Goal: Information Seeking & Learning: Learn about a topic

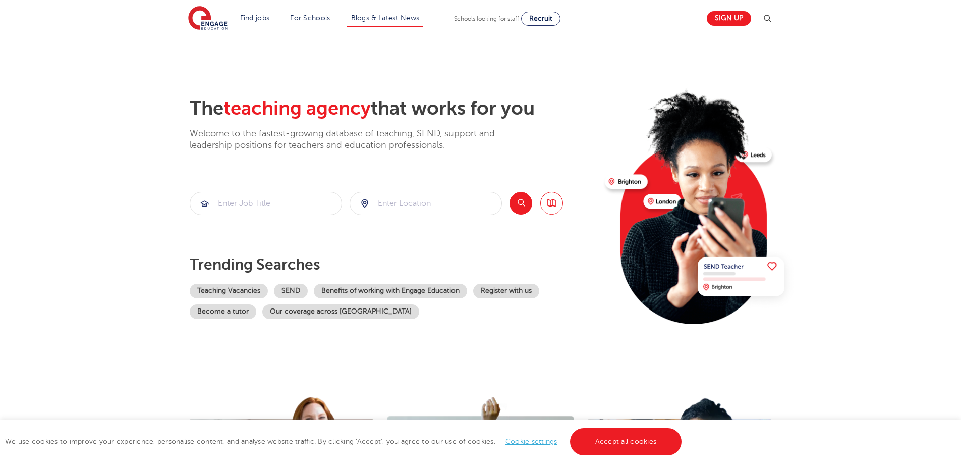
click at [384, 24] on li "Blogs & Latest News" at bounding box center [385, 18] width 77 height 17
click at [384, 18] on link "Blogs & Latest News" at bounding box center [385, 18] width 69 height 8
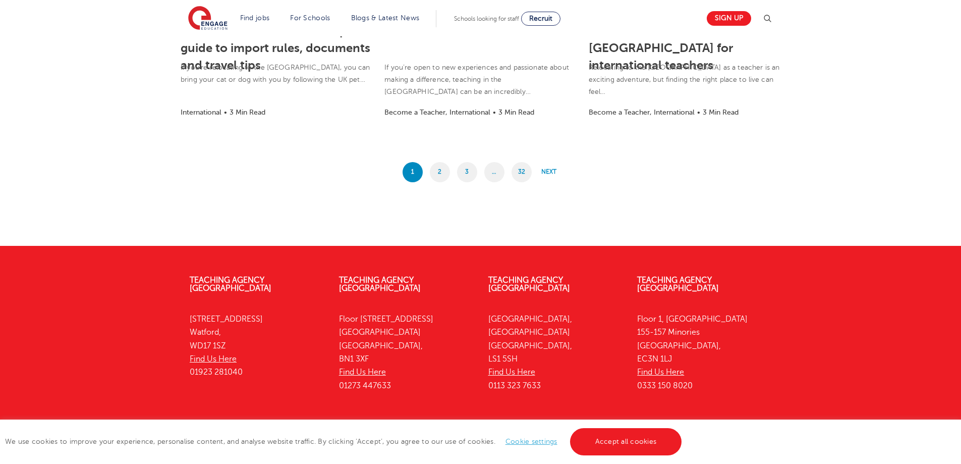
scroll to position [958, 0]
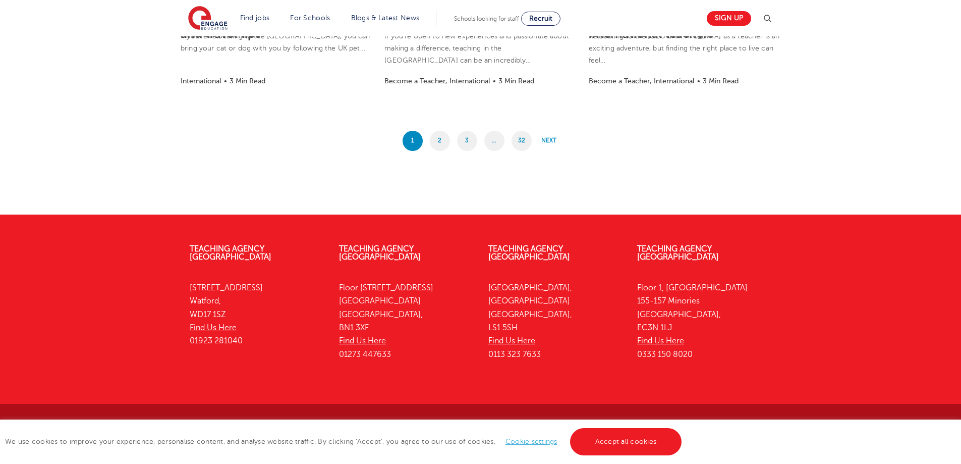
click at [490, 143] on span "…" at bounding box center [494, 141] width 20 height 20
click at [495, 141] on span "…" at bounding box center [494, 141] width 20 height 20
click at [469, 142] on link "3" at bounding box center [467, 141] width 20 height 20
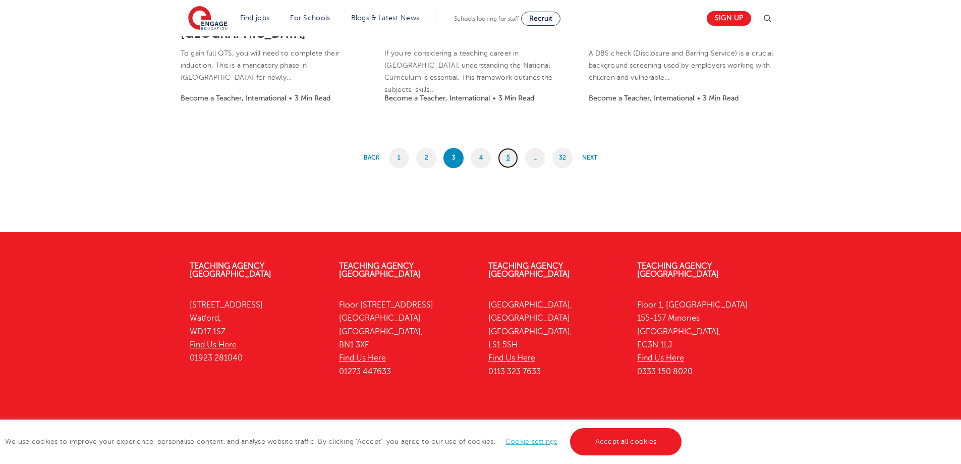
click at [504, 158] on link "5" at bounding box center [508, 158] width 20 height 20
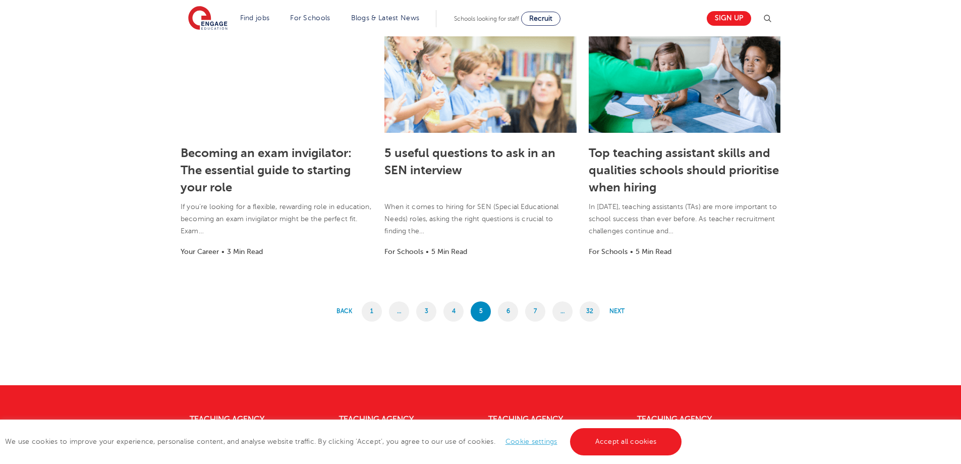
scroll to position [840, 0]
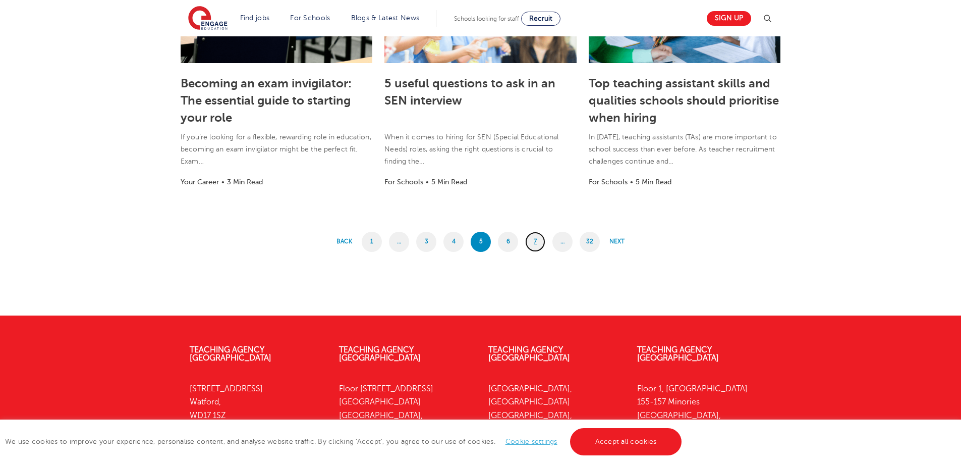
click at [530, 239] on link "7" at bounding box center [535, 242] width 20 height 20
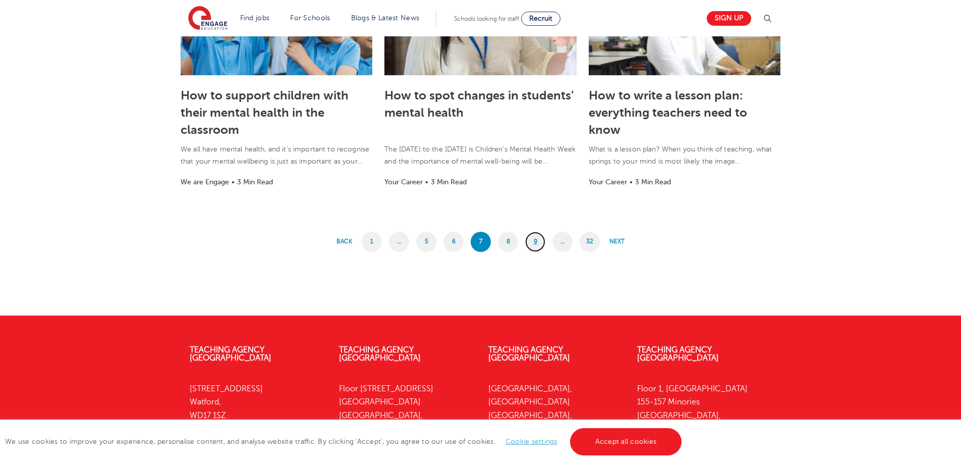
click at [530, 244] on link "9" at bounding box center [535, 242] width 20 height 20
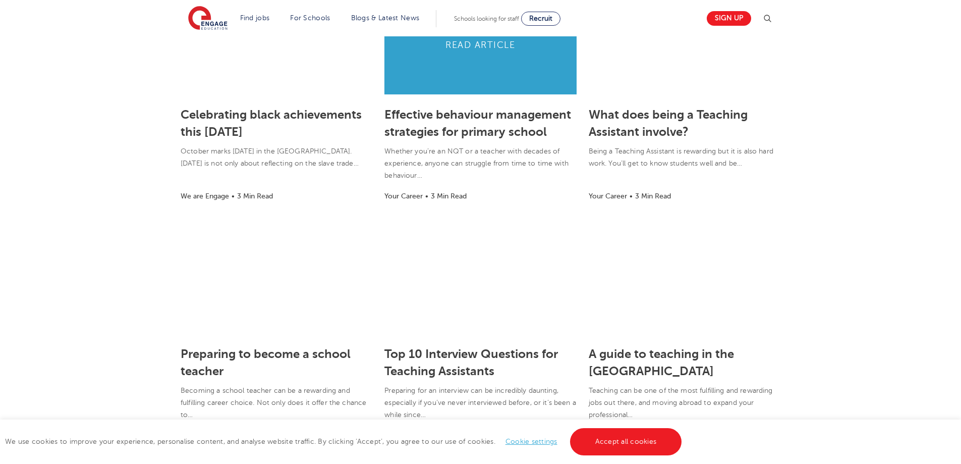
scroll to position [739, 0]
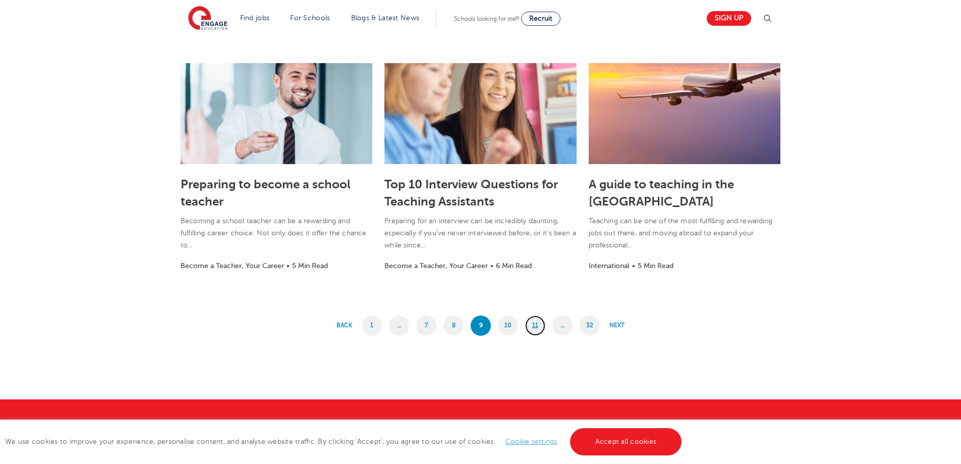
click at [533, 324] on link "11" at bounding box center [535, 325] width 20 height 20
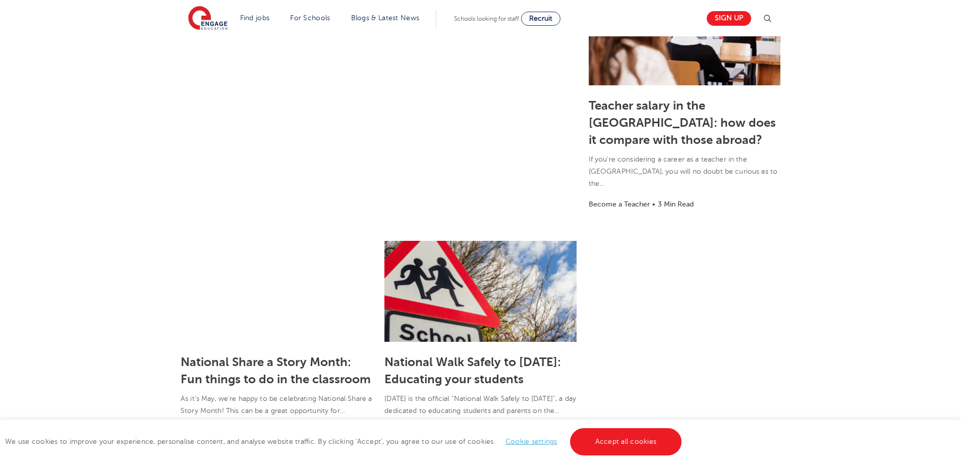
scroll to position [941, 0]
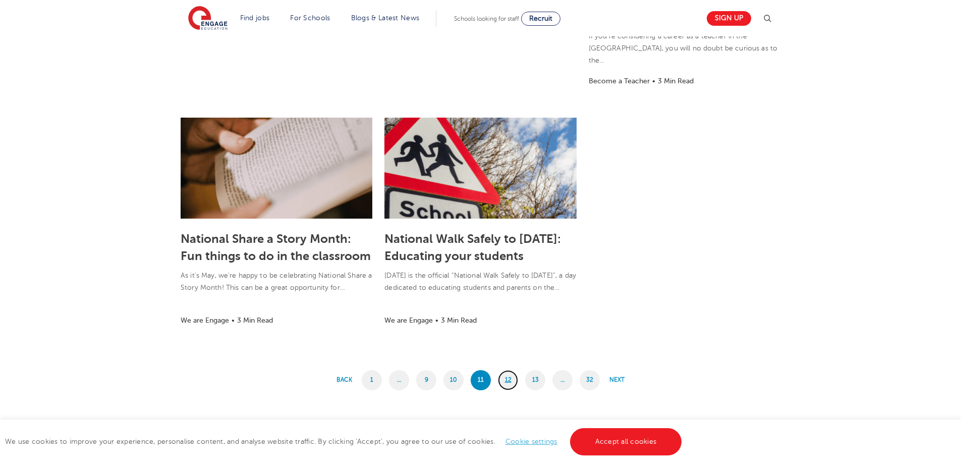
click at [511, 370] on link "12" at bounding box center [508, 380] width 20 height 20
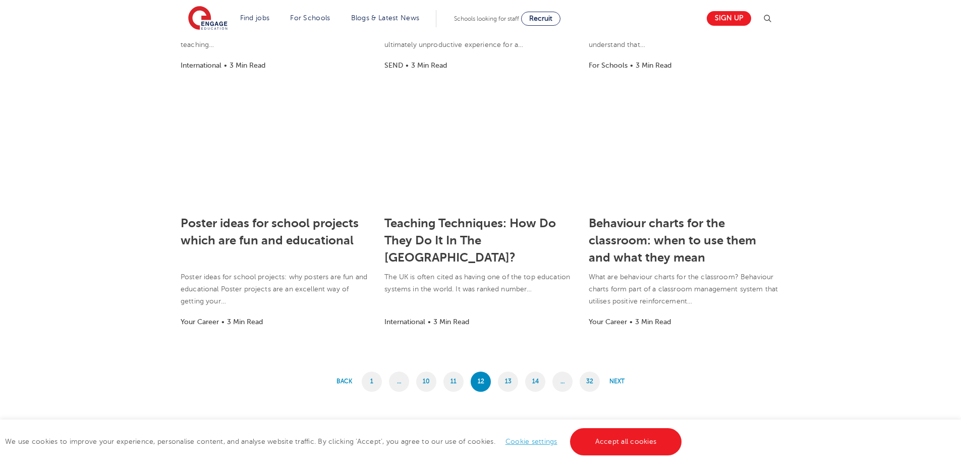
scroll to position [789, 0]
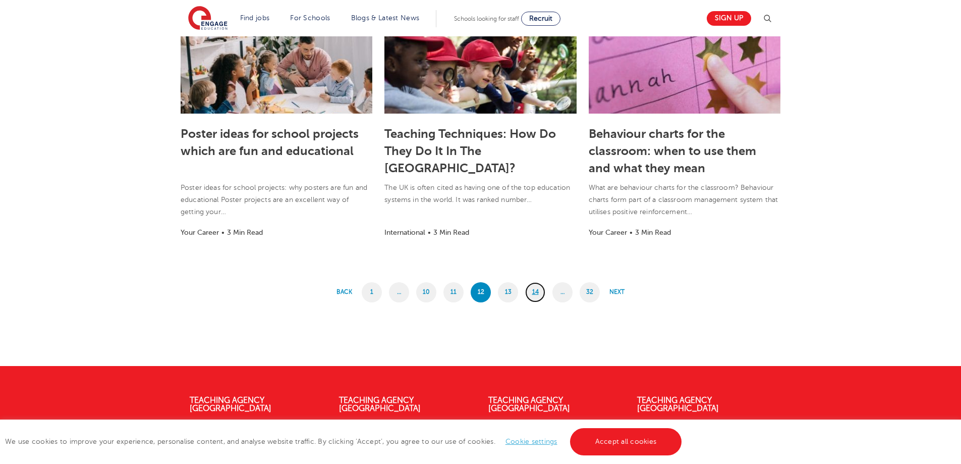
click at [538, 292] on link "14" at bounding box center [535, 292] width 20 height 20
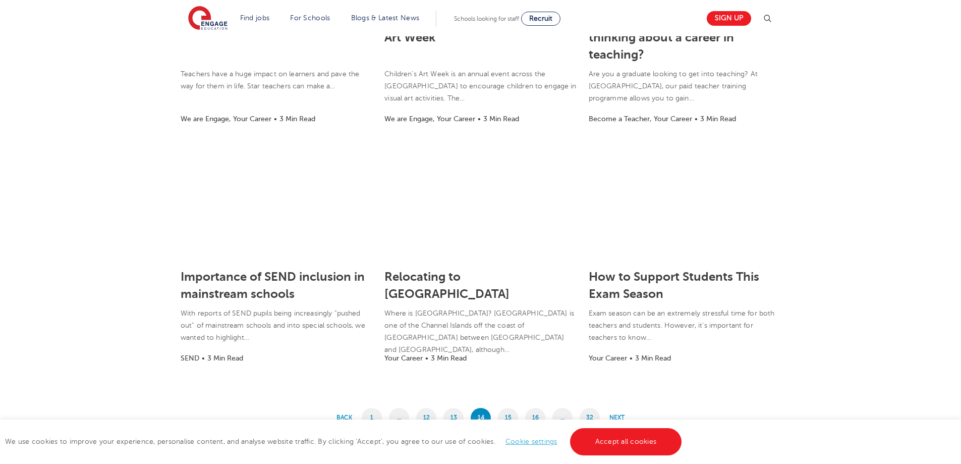
scroll to position [638, 0]
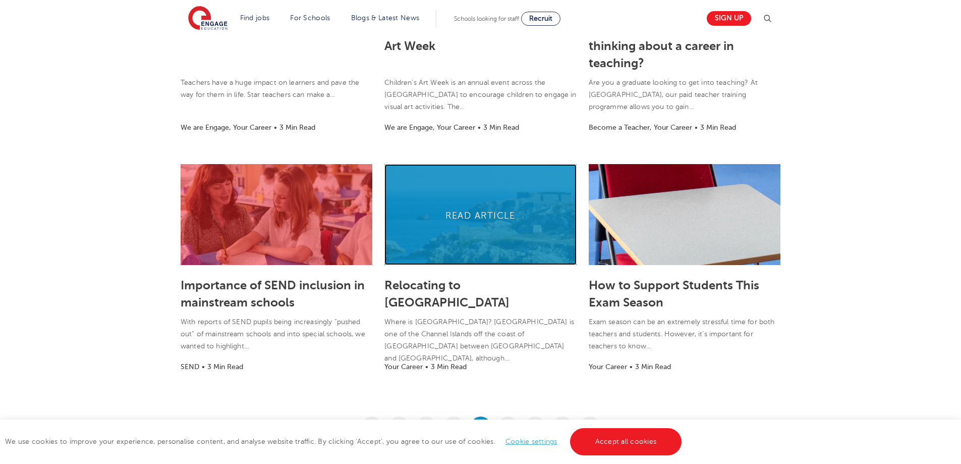
click at [481, 234] on link at bounding box center [480, 214] width 192 height 101
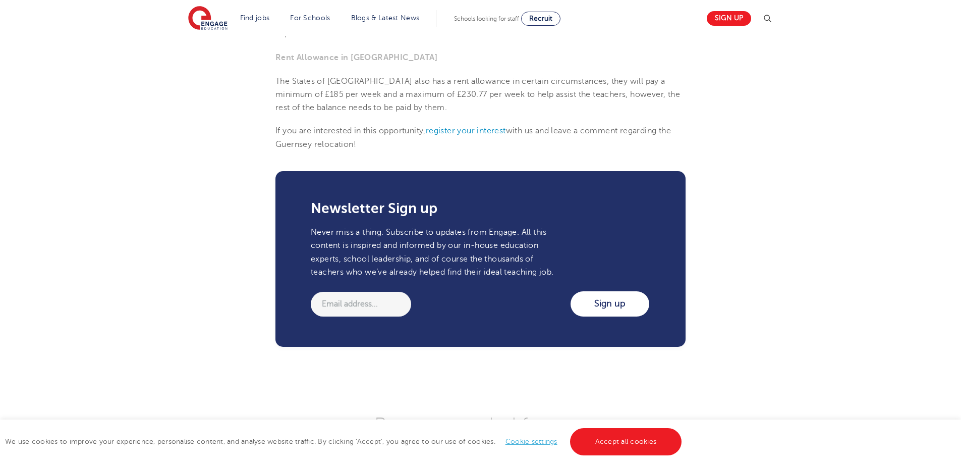
scroll to position [966, 0]
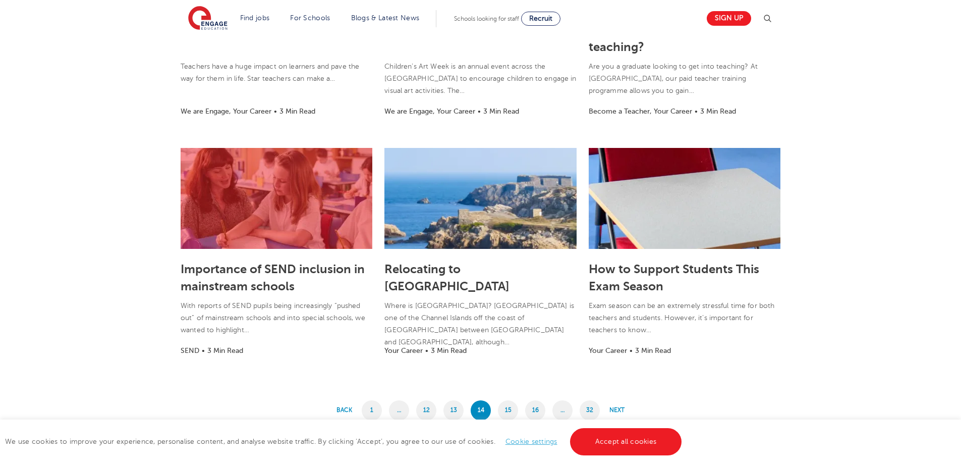
scroll to position [789, 0]
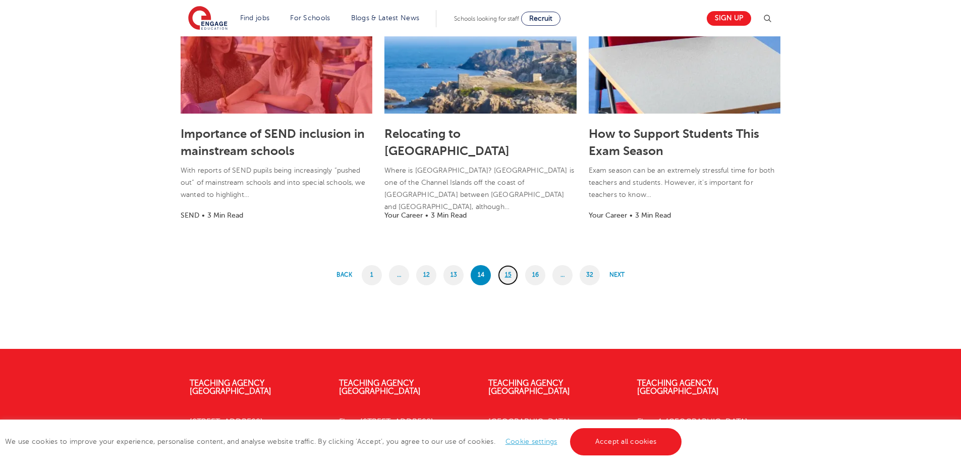
click at [510, 273] on link "15" at bounding box center [508, 275] width 20 height 20
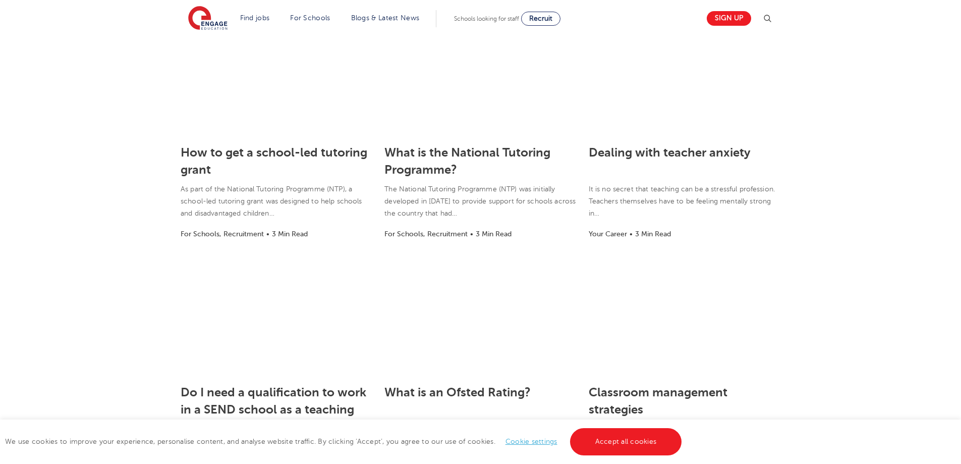
scroll to position [134, 0]
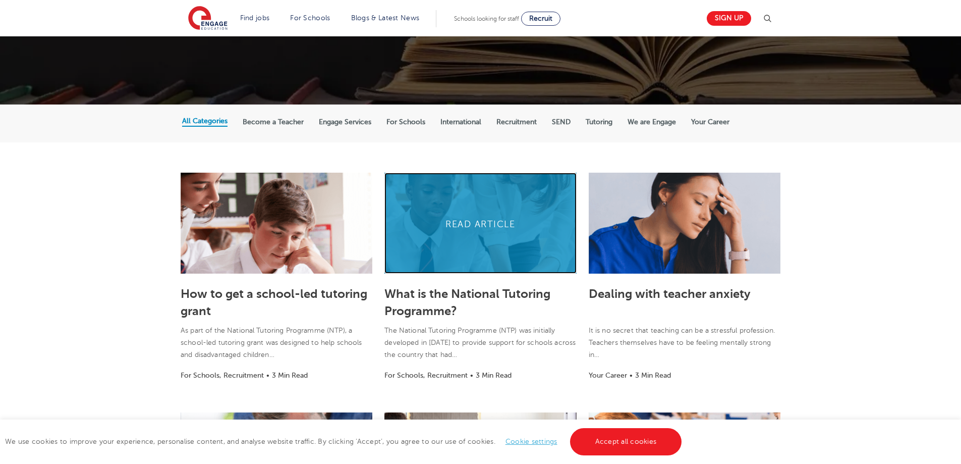
click at [466, 237] on link at bounding box center [480, 223] width 192 height 101
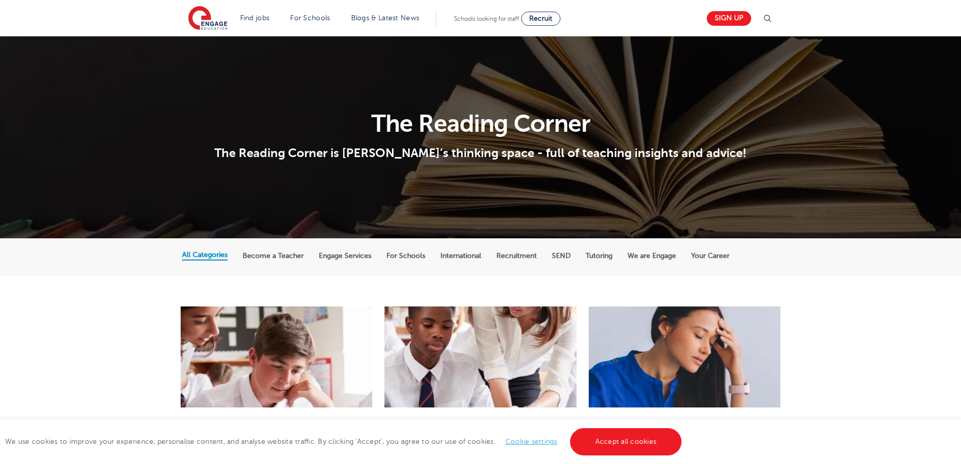
scroll to position [134, 0]
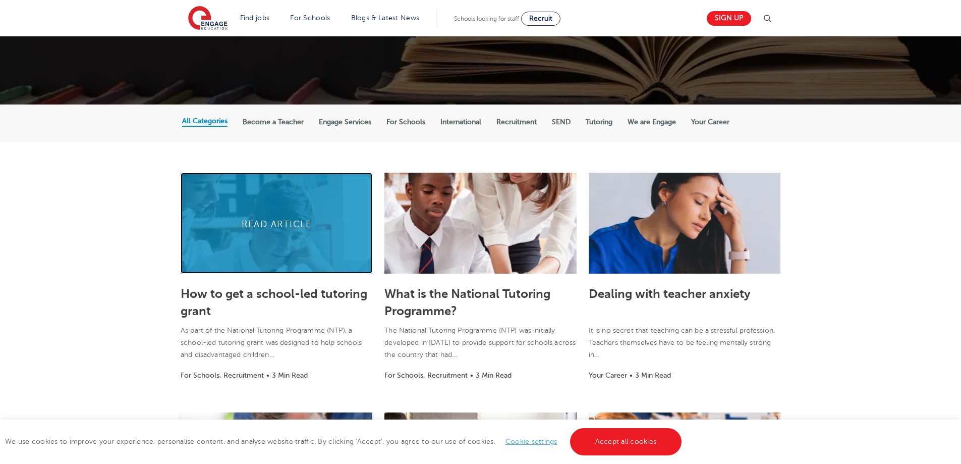
click at [265, 232] on link at bounding box center [277, 223] width 192 height 101
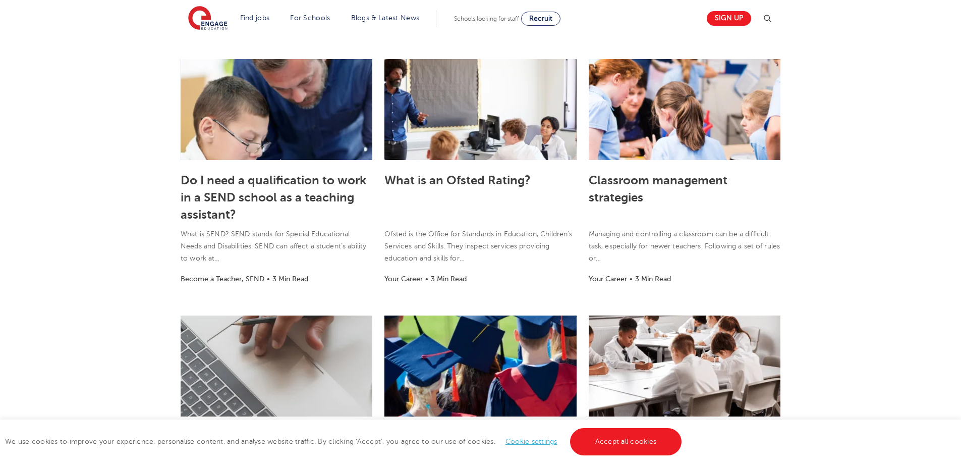
scroll to position [739, 0]
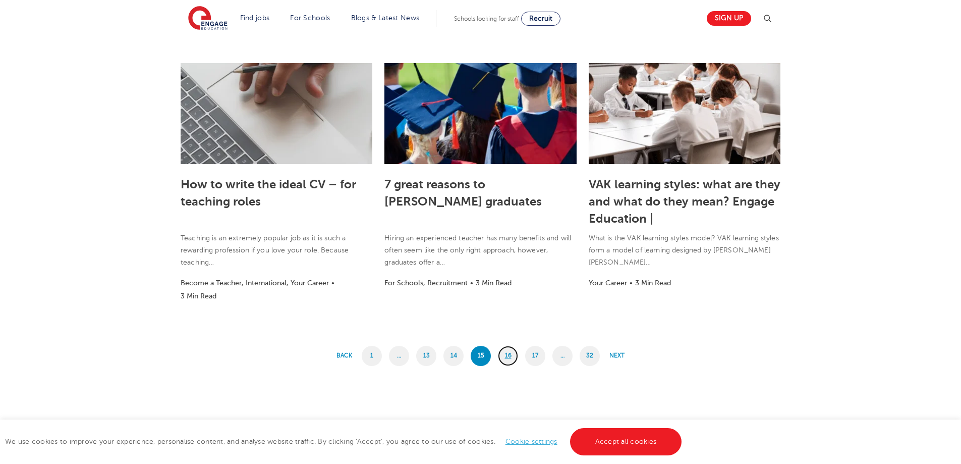
click at [501, 354] on link "16" at bounding box center [508, 356] width 20 height 20
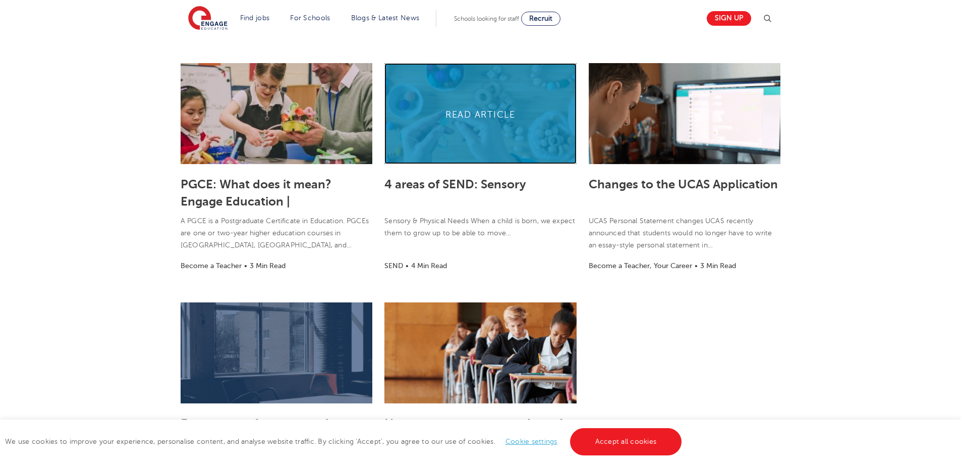
click at [487, 100] on link at bounding box center [480, 113] width 192 height 101
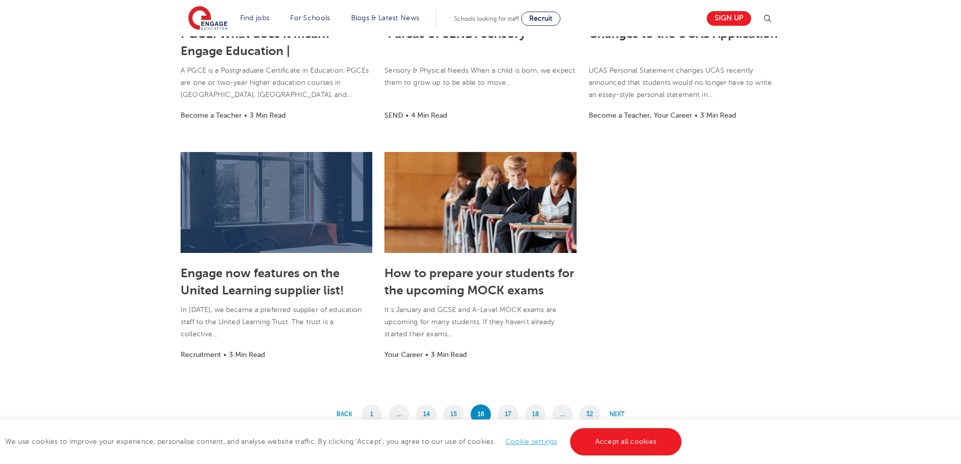
scroll to position [890, 0]
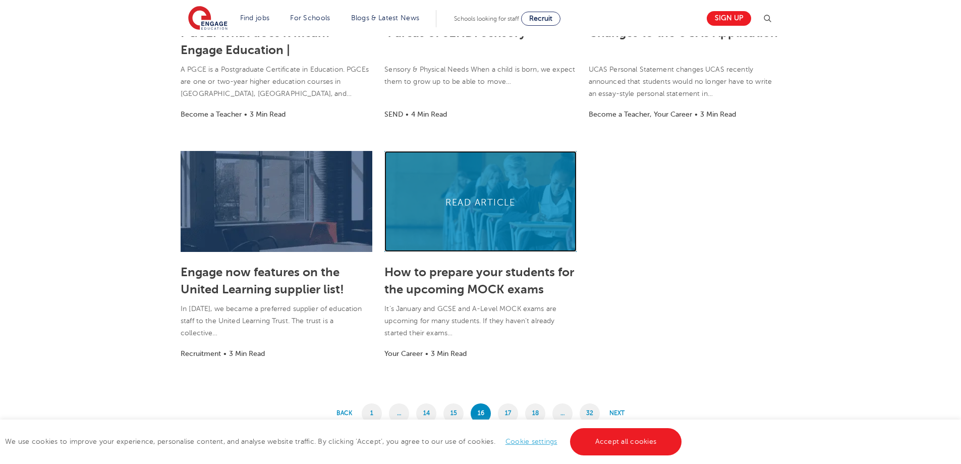
click at [444, 211] on link at bounding box center [480, 201] width 192 height 101
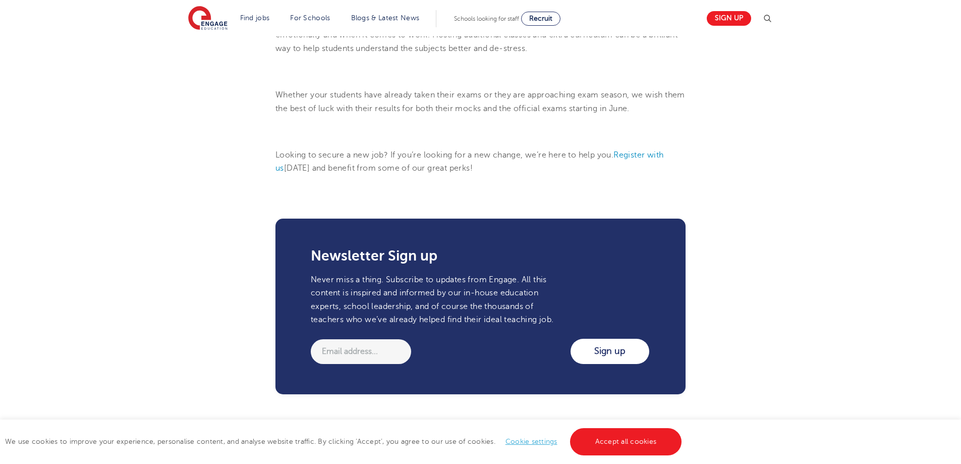
scroll to position [1211, 0]
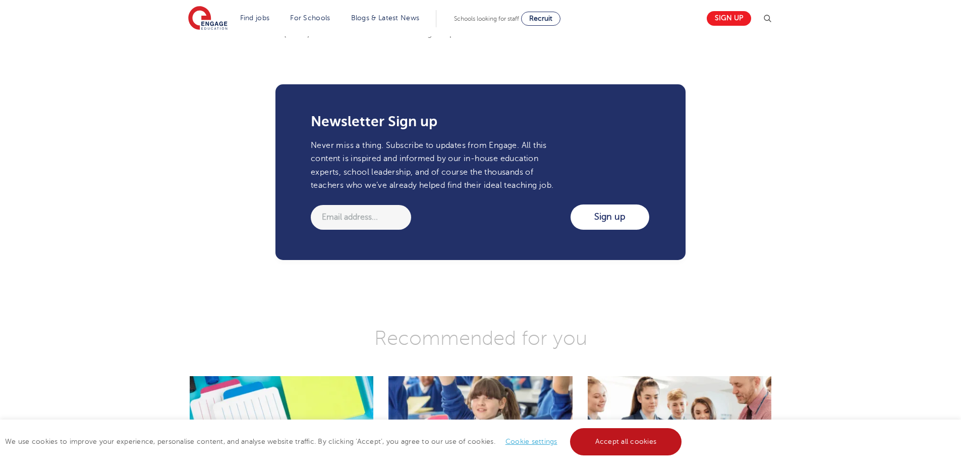
click at [589, 436] on link "Accept all cookies" at bounding box center [626, 441] width 112 height 27
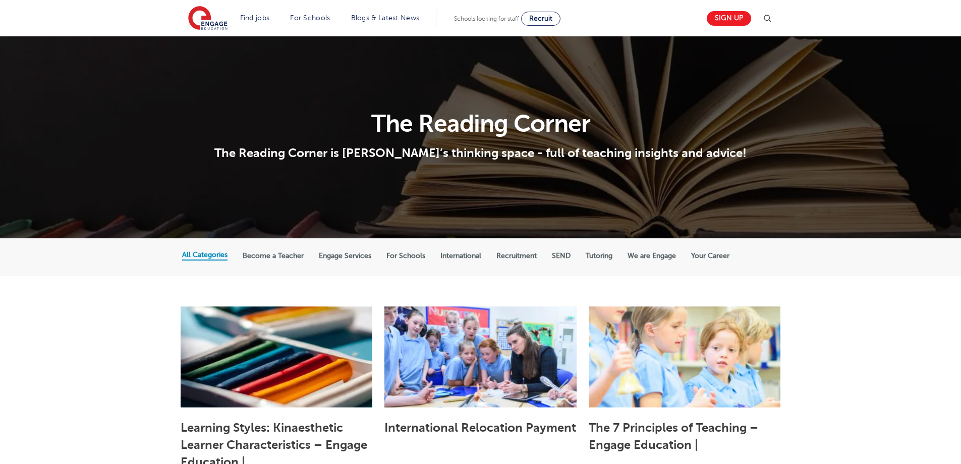
scroll to position [890, 0]
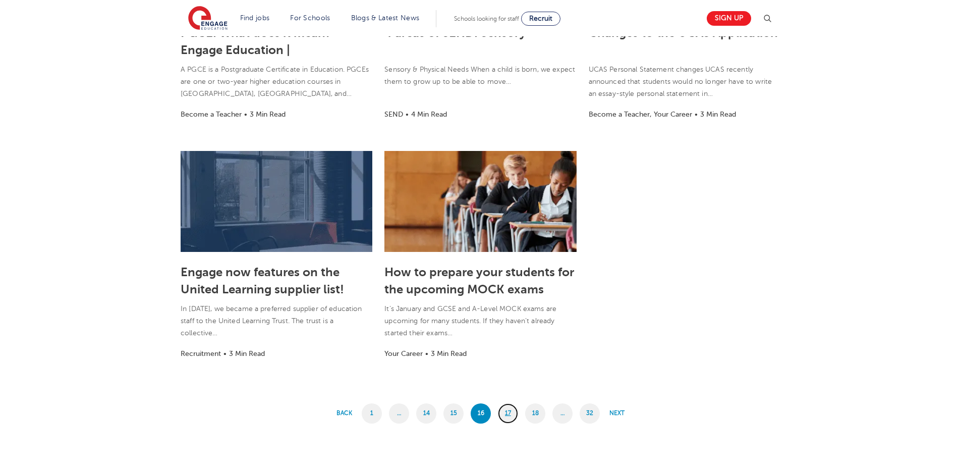
click at [509, 410] on link "17" at bounding box center [508, 413] width 20 height 20
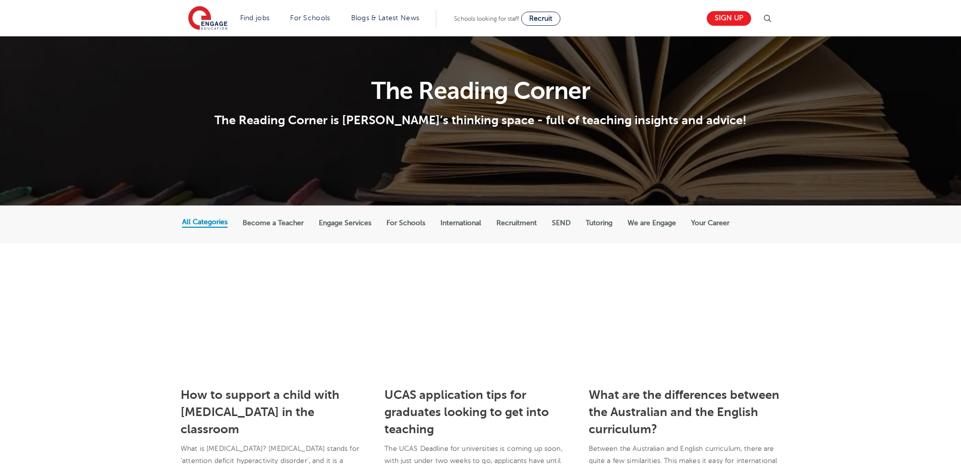
scroll to position [184, 0]
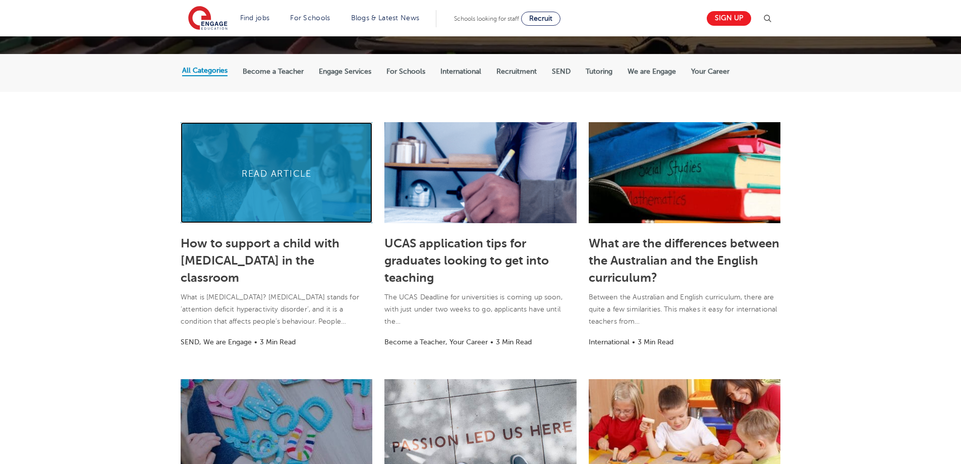
click at [319, 187] on link at bounding box center [277, 172] width 192 height 101
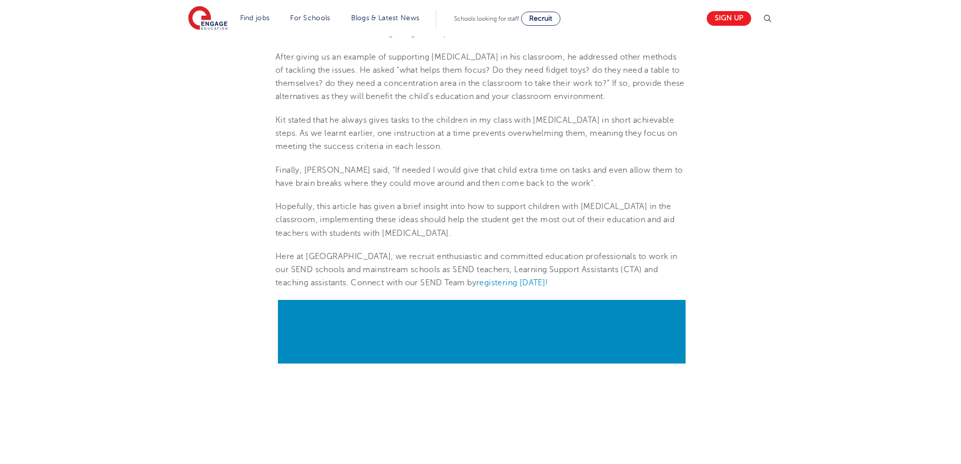
scroll to position [1665, 0]
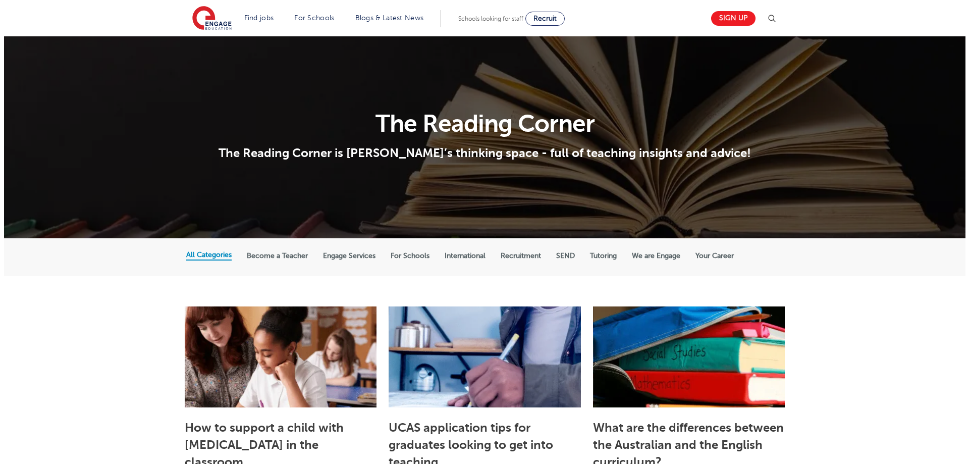
scroll to position [184, 0]
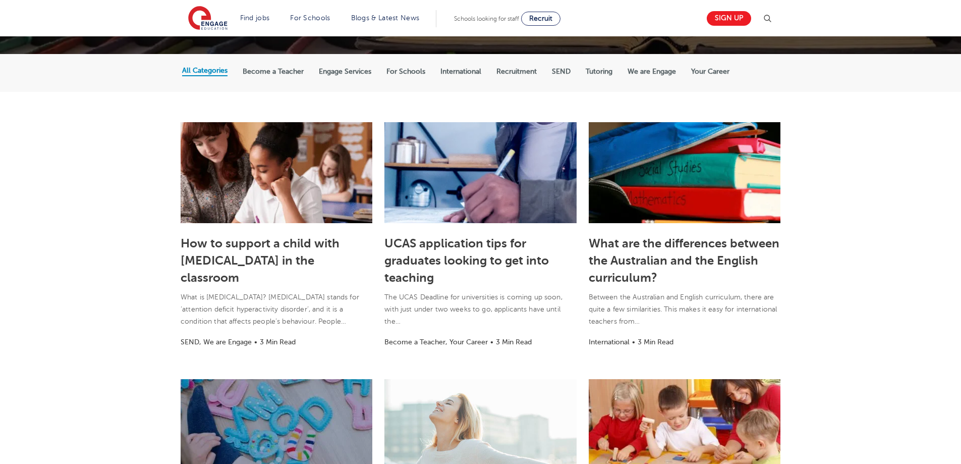
click at [773, 23] on img at bounding box center [767, 19] width 12 height 12
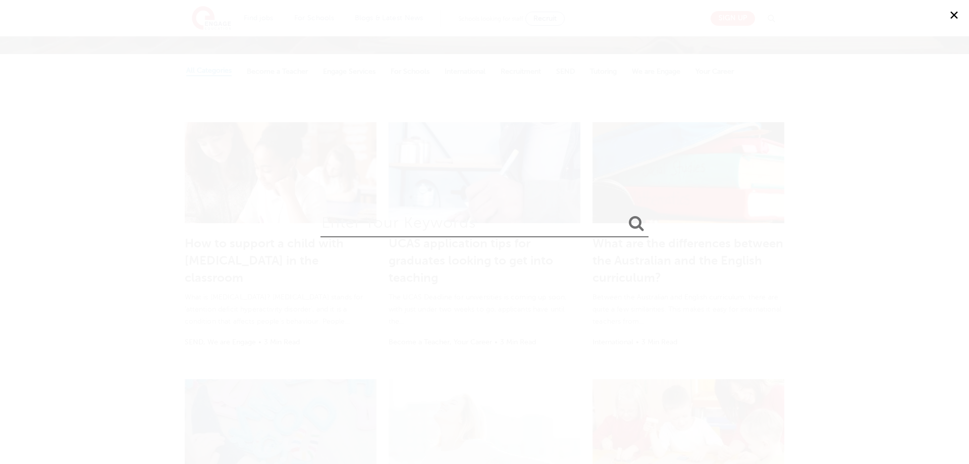
click at [375, 214] on input "search" at bounding box center [484, 220] width 328 height 33
type input "[PERSON_NAME]"
click at [624, 214] on button "submit" at bounding box center [636, 223] width 24 height 19
